Goal: Transaction & Acquisition: Purchase product/service

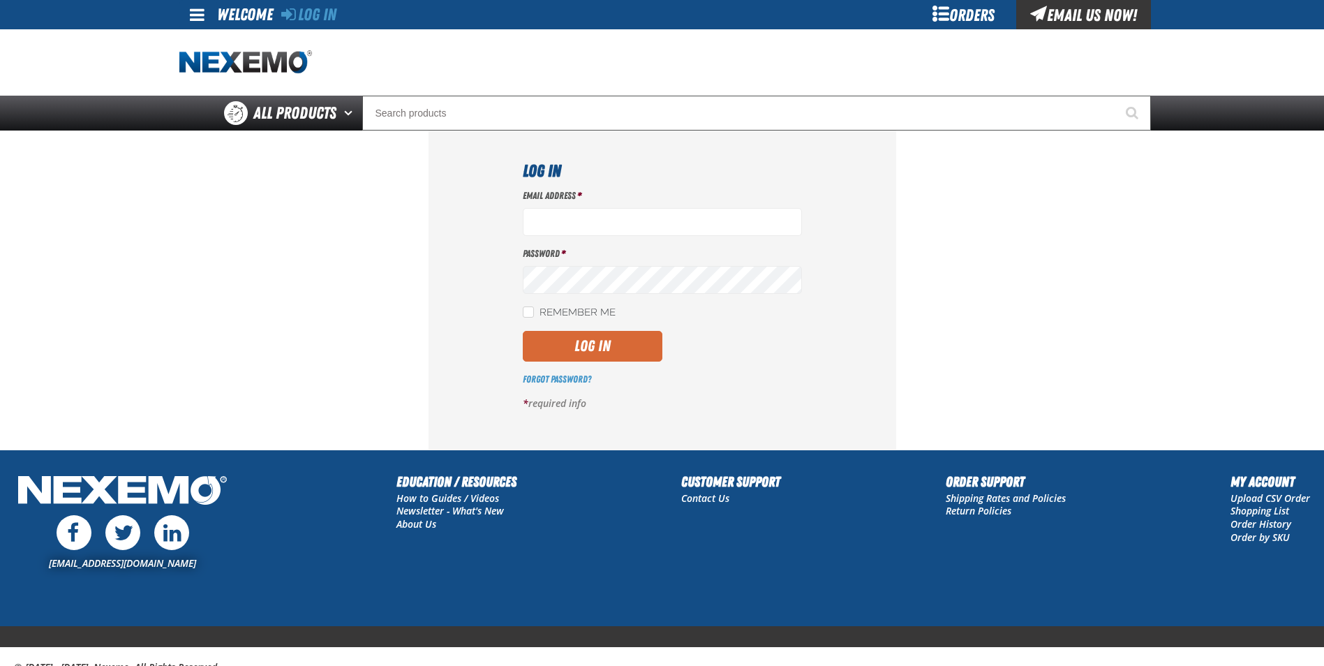
type input "[EMAIL_ADDRESS][DOMAIN_NAME]"
click at [571, 340] on button "Log In" at bounding box center [593, 346] width 140 height 31
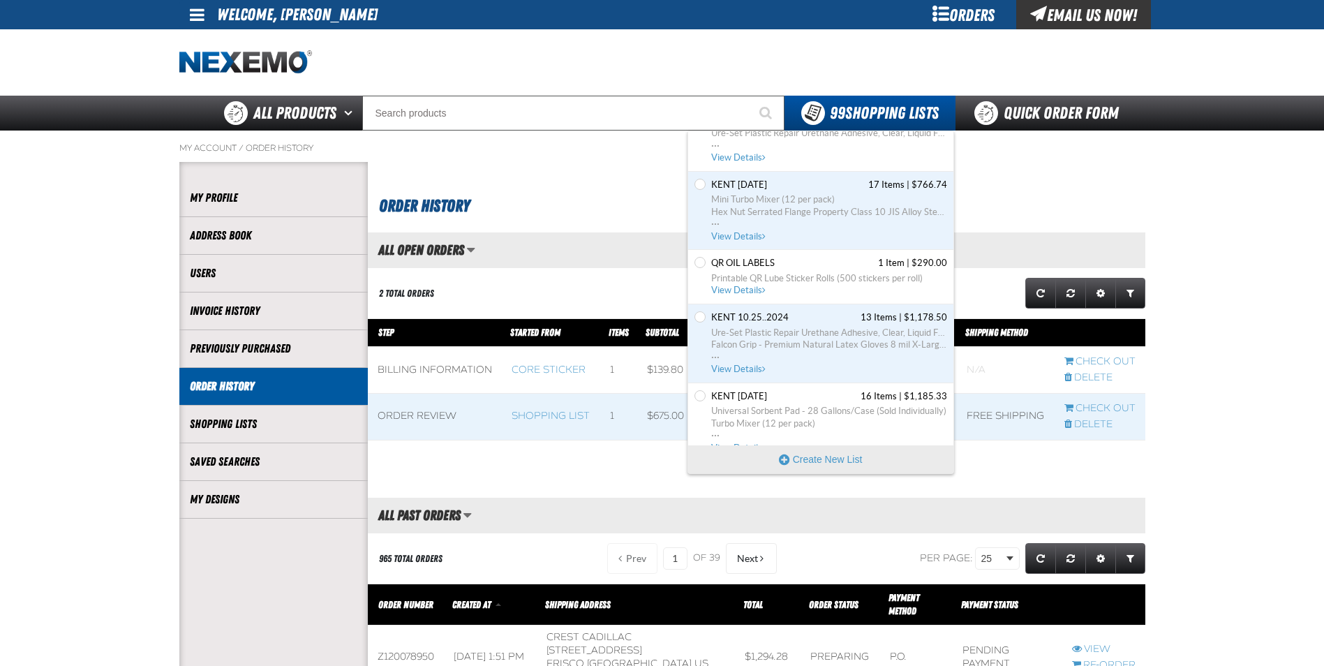
scroll to position [3629, 0]
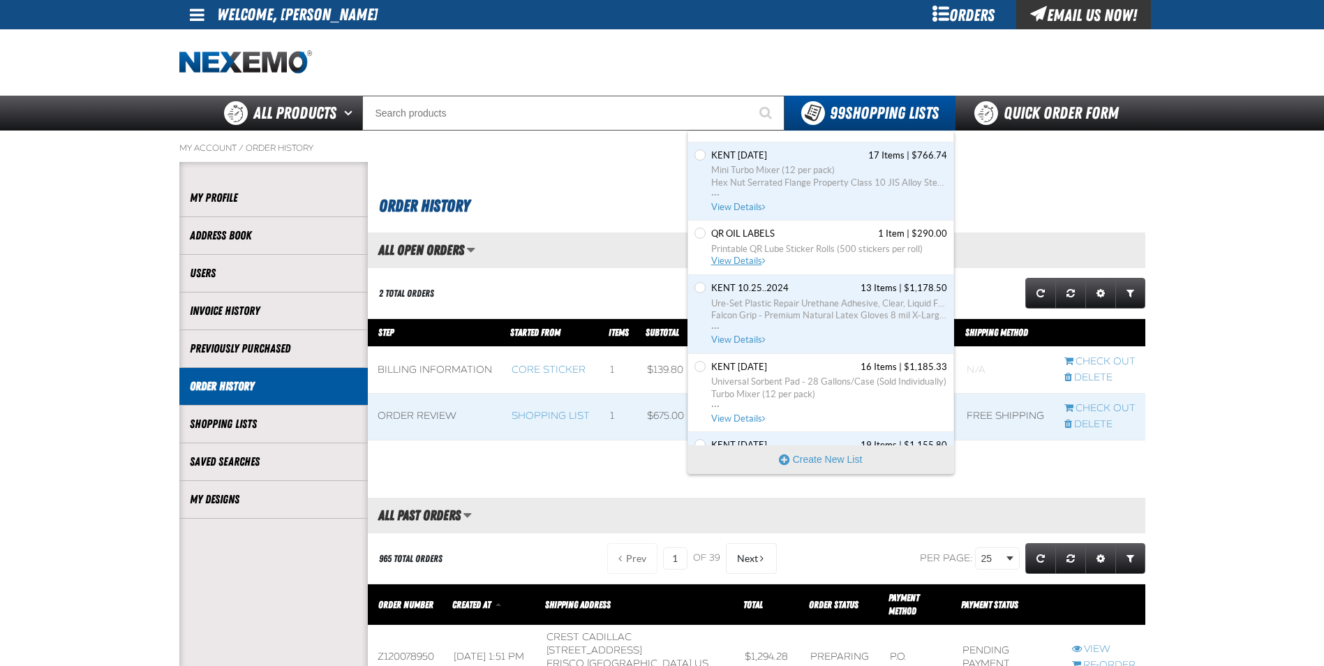
click at [844, 258] on link "QR OIL LABELS 1 Item | $290.00 Printable QR Lube Sticker Rolls (500 stickers pe…" at bounding box center [827, 247] width 239 height 40
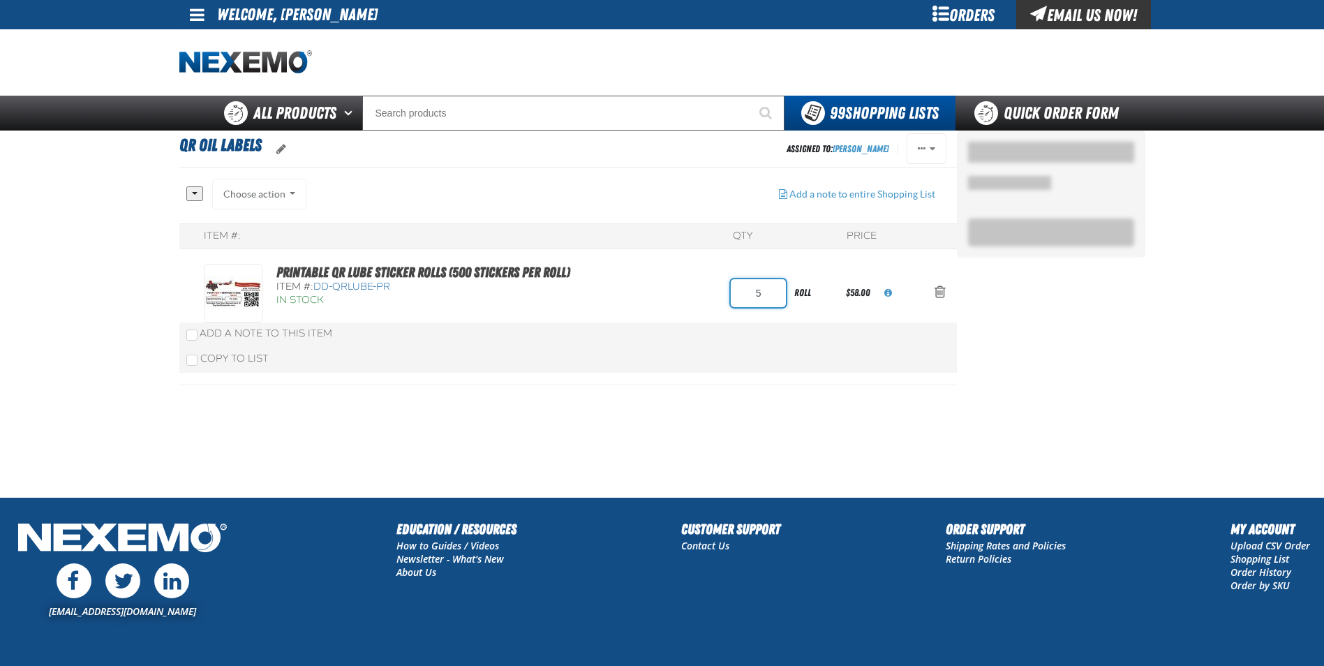
click at [771, 292] on input "5" at bounding box center [758, 293] width 55 height 28
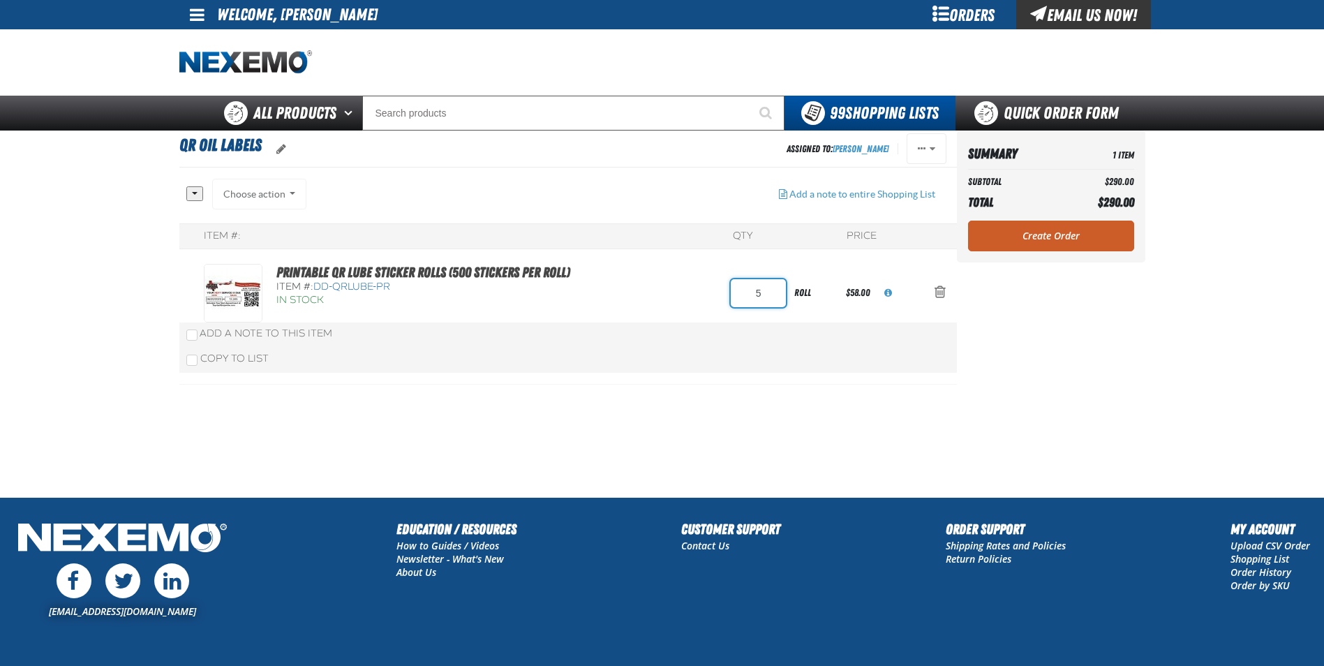
click at [771, 292] on input "5" at bounding box center [758, 293] width 55 height 28
type input "1"
type input "20"
click at [1062, 234] on div "Summary 1 Item Subtotal $290.00 Total $290.00 Loading... Create Order" at bounding box center [1051, 196] width 188 height 132
click at [1059, 237] on link "Create Order" at bounding box center [1051, 236] width 166 height 31
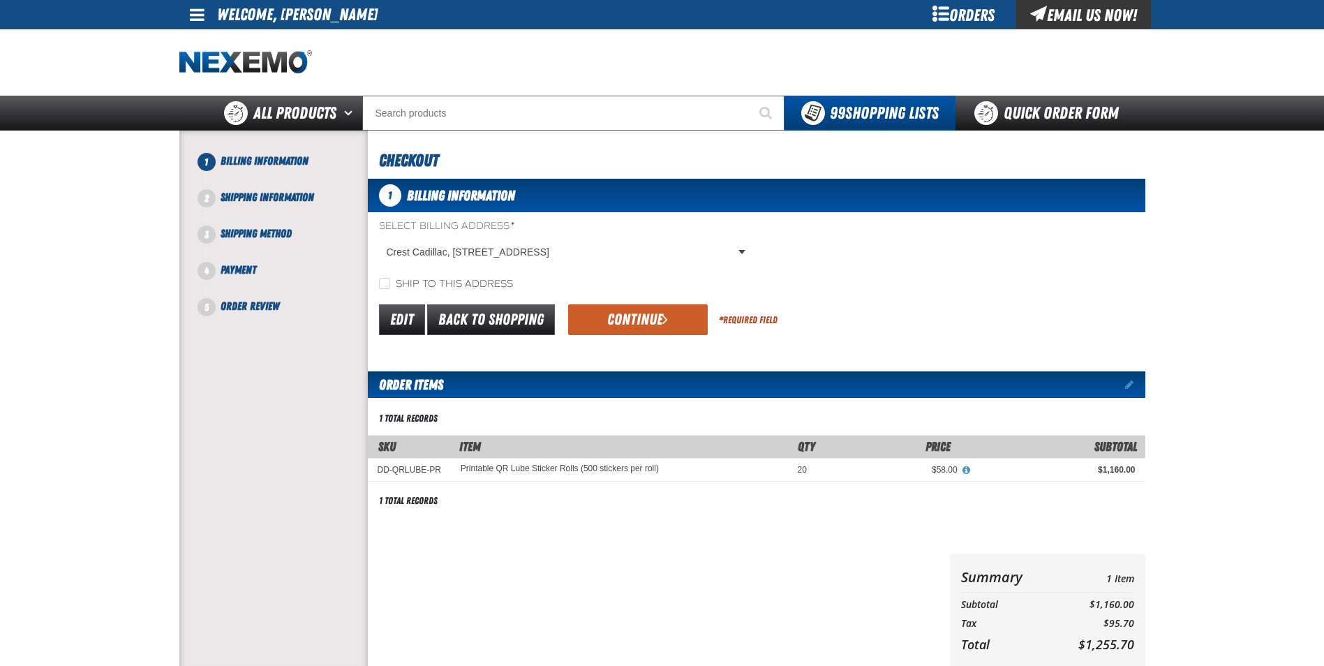
click at [855, 565] on div at bounding box center [656, 612] width 576 height 119
